Goal: Download file/media

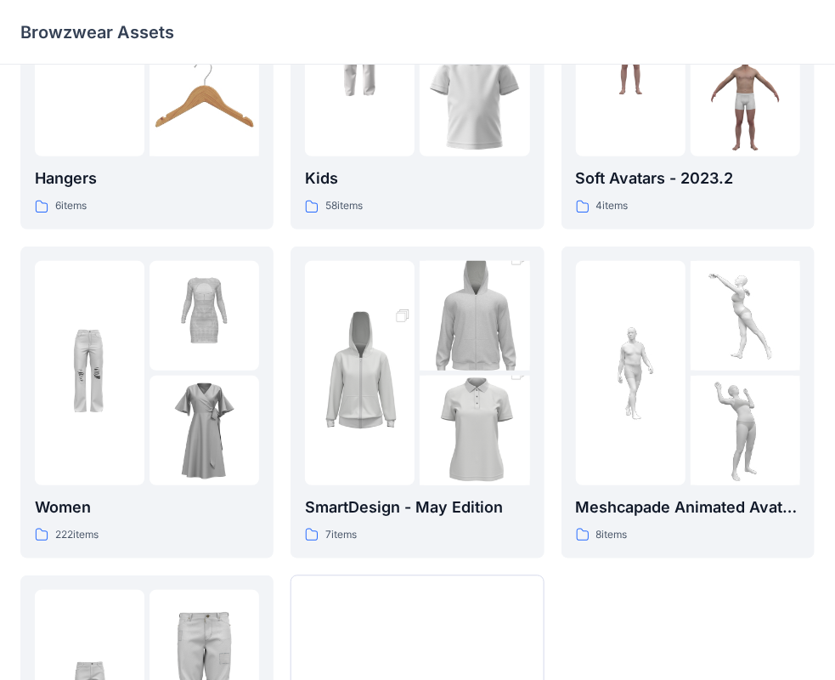
scroll to position [255, 0]
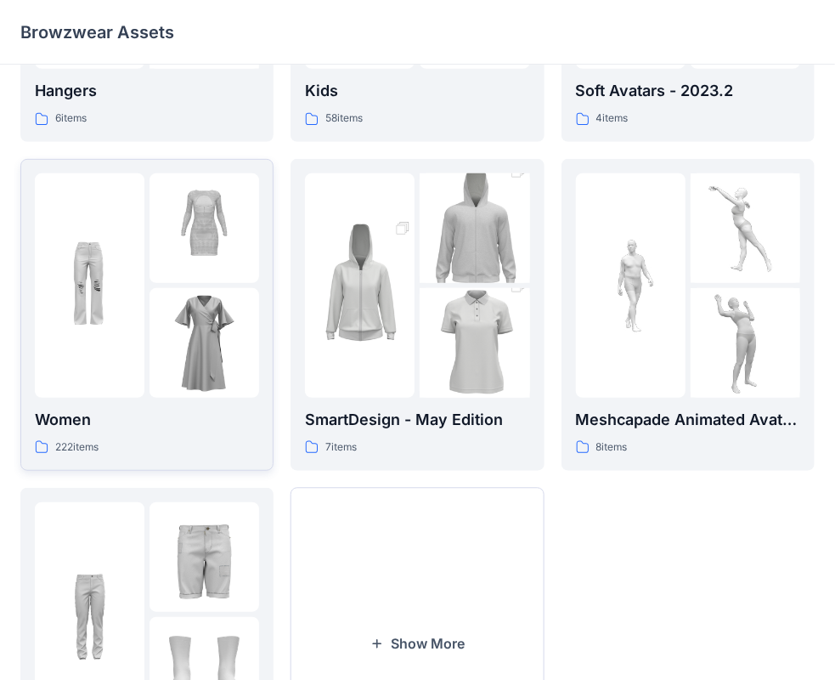
click at [177, 266] on img at bounding box center [205, 228] width 110 height 110
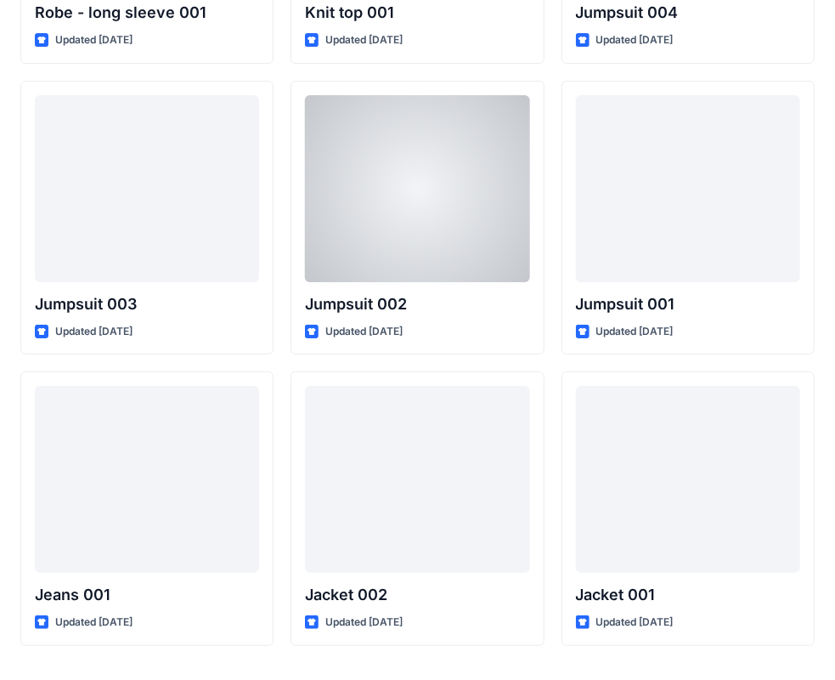
scroll to position [9930, 0]
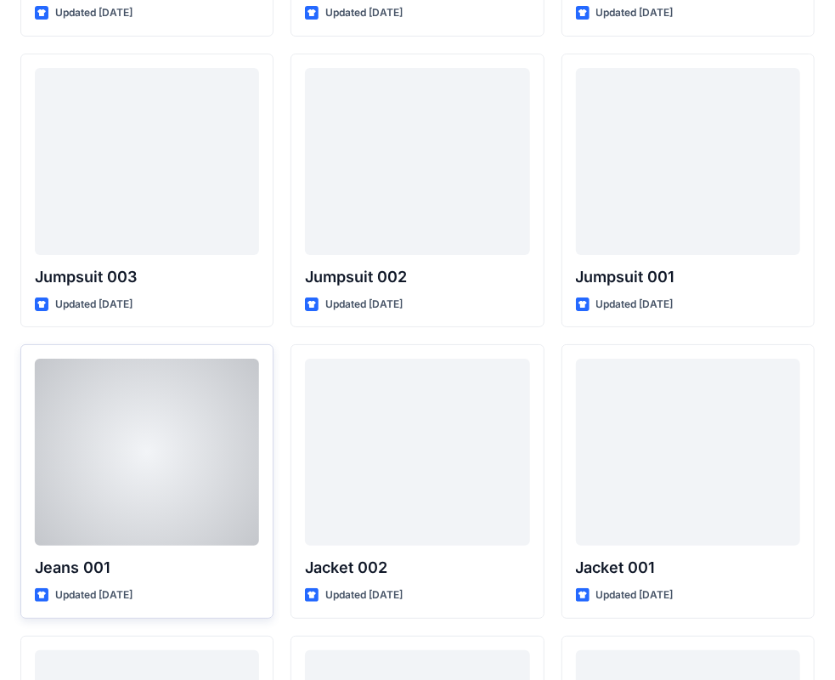
click at [171, 372] on div at bounding box center [147, 452] width 224 height 187
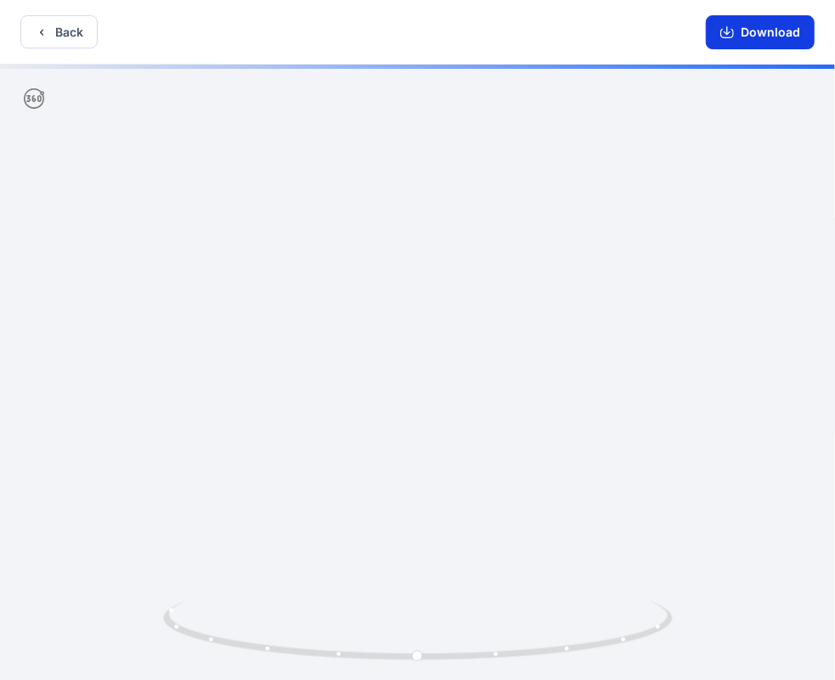
click at [748, 37] on button "Download" at bounding box center [760, 32] width 109 height 34
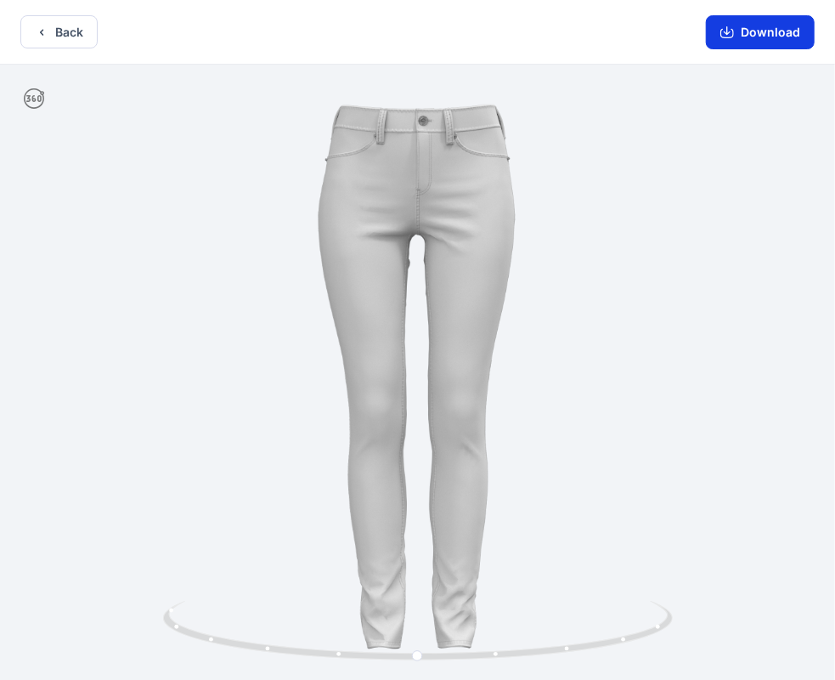
click at [779, 37] on button "Download" at bounding box center [760, 32] width 109 height 34
